Goal: Communication & Community: Connect with others

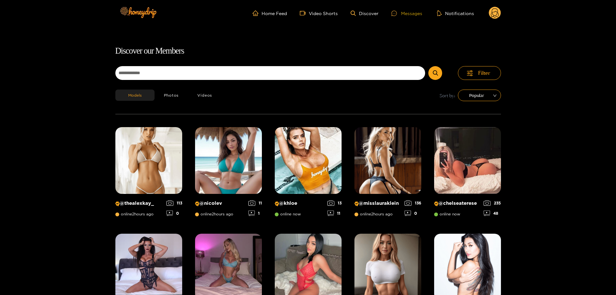
click at [413, 14] on div "Messages" at bounding box center [407, 13] width 31 height 7
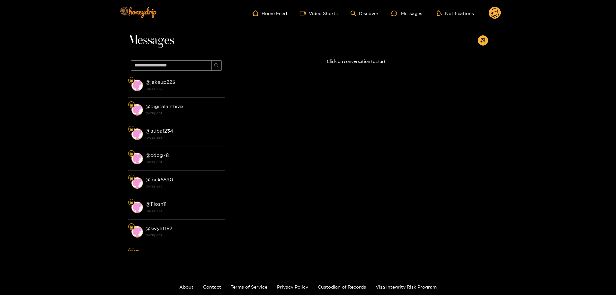
drag, startPoint x: 225, startPoint y: 80, endPoint x: 225, endPoint y: 89, distance: 8.7
click at [225, 89] on div "Click on conversation to start" at bounding box center [357, 153] width 264 height 190
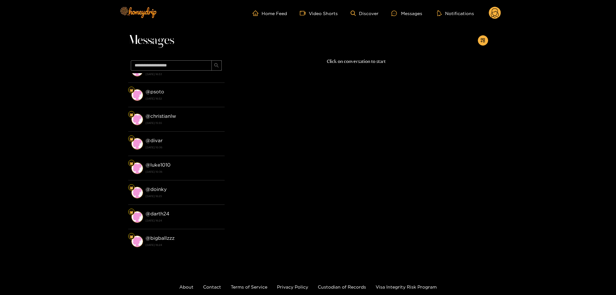
scroll to position [157, 0]
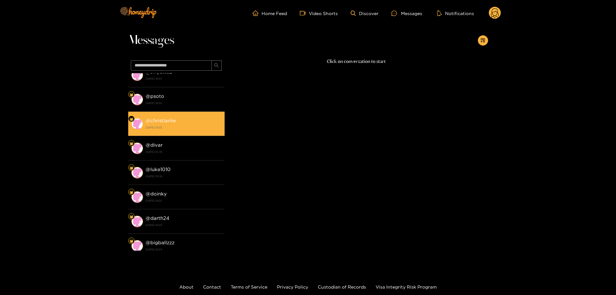
click at [201, 123] on div "@ christianlw [DATE] 15:55" at bounding box center [184, 124] width 76 height 14
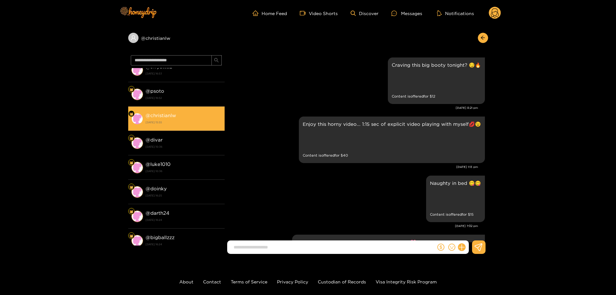
scroll to position [1197, 0]
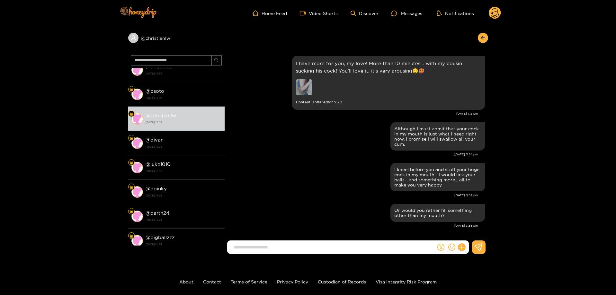
drag, startPoint x: 488, startPoint y: 229, endPoint x: 489, endPoint y: 218, distance: 10.6
click at [489, 218] on div "@ christianlw @ jakeup223 [DATE] 16:55 @ digitalanthrax [DATE] 16:54 @ atiba123…" at bounding box center [308, 142] width 616 height 233
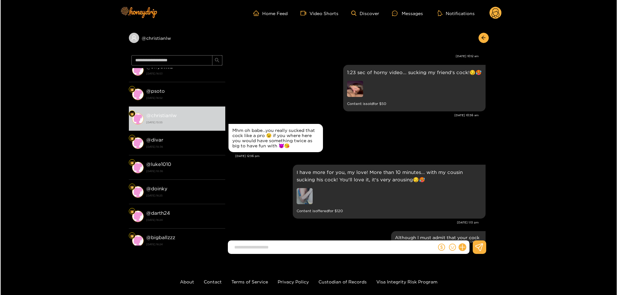
scroll to position [1084, 0]
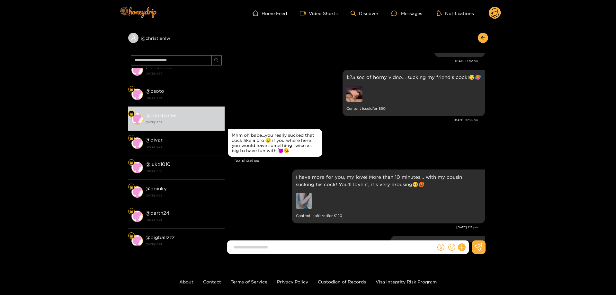
click at [137, 43] on div "@ christianlw" at bounding box center [308, 39] width 360 height 26
click at [132, 38] on icon "user" at bounding box center [134, 38] width 6 height 6
